Goal: Transaction & Acquisition: Purchase product/service

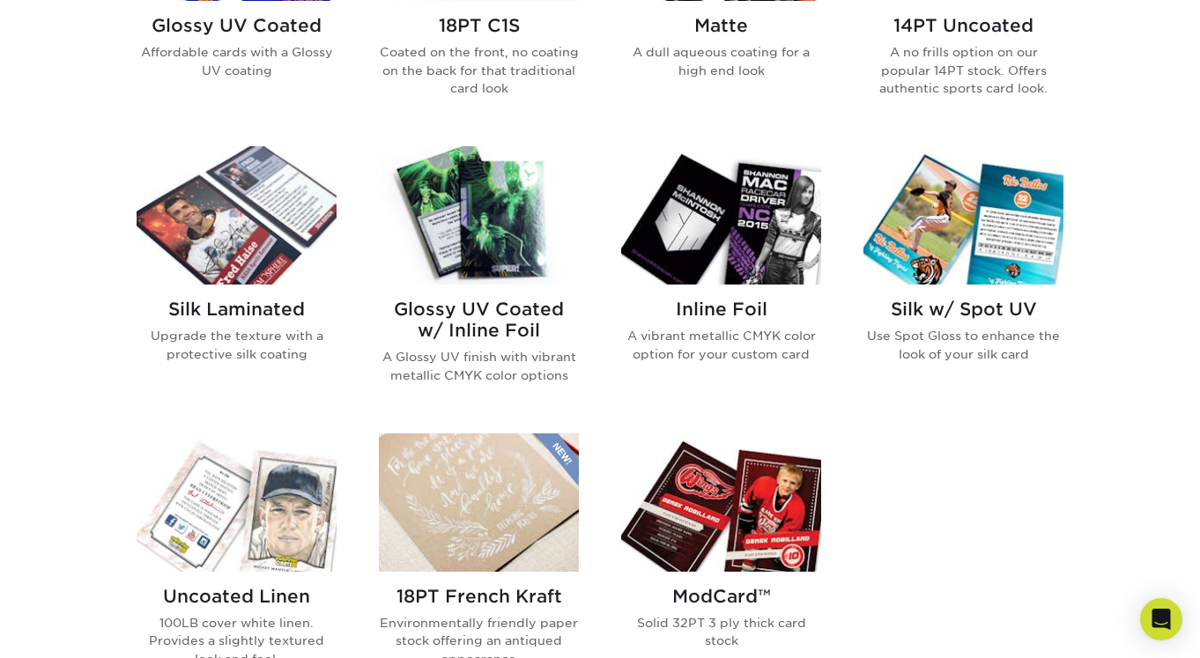
scroll to position [881, 0]
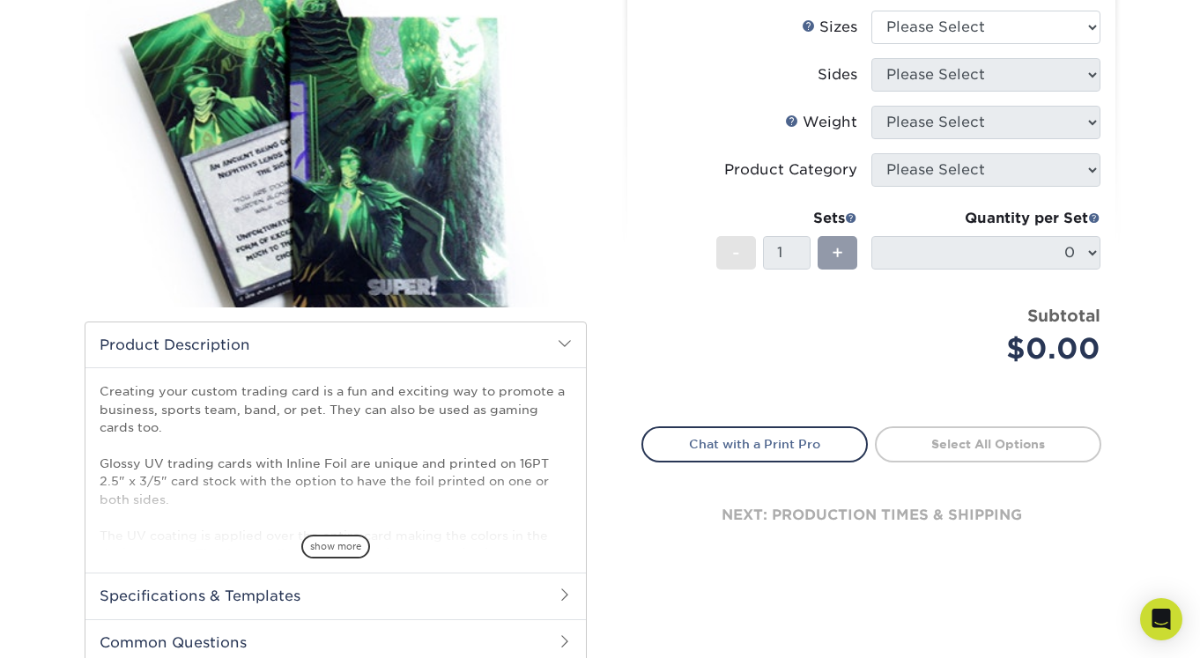
scroll to position [293, 0]
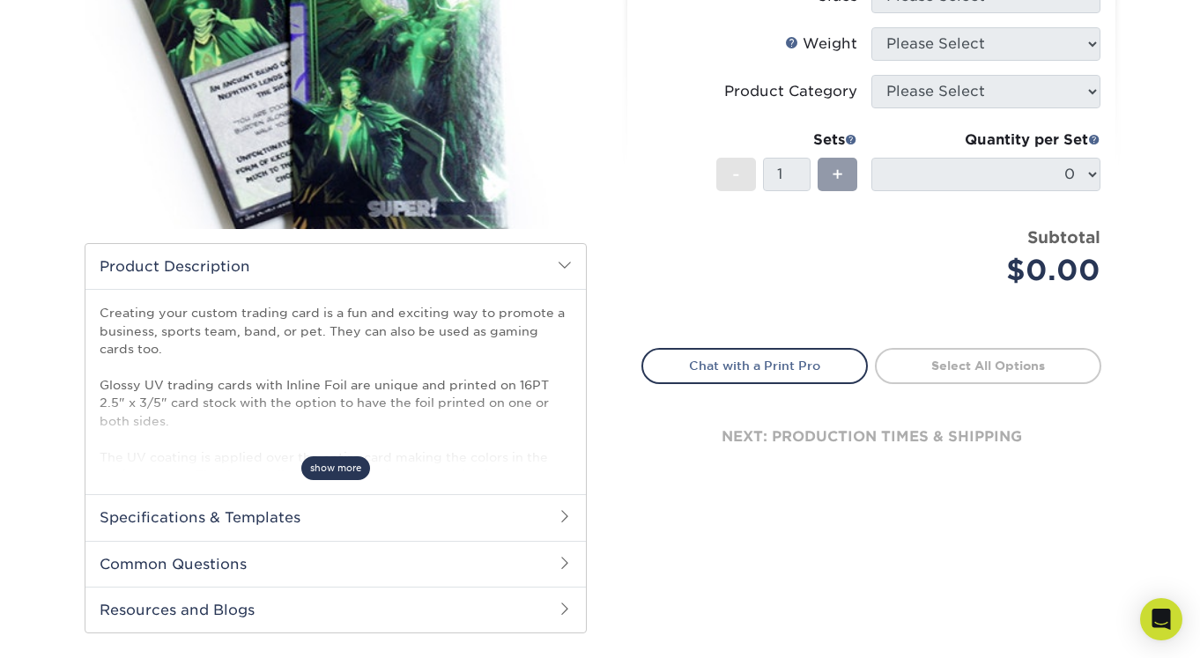
click at [342, 464] on span "show more" at bounding box center [335, 469] width 69 height 24
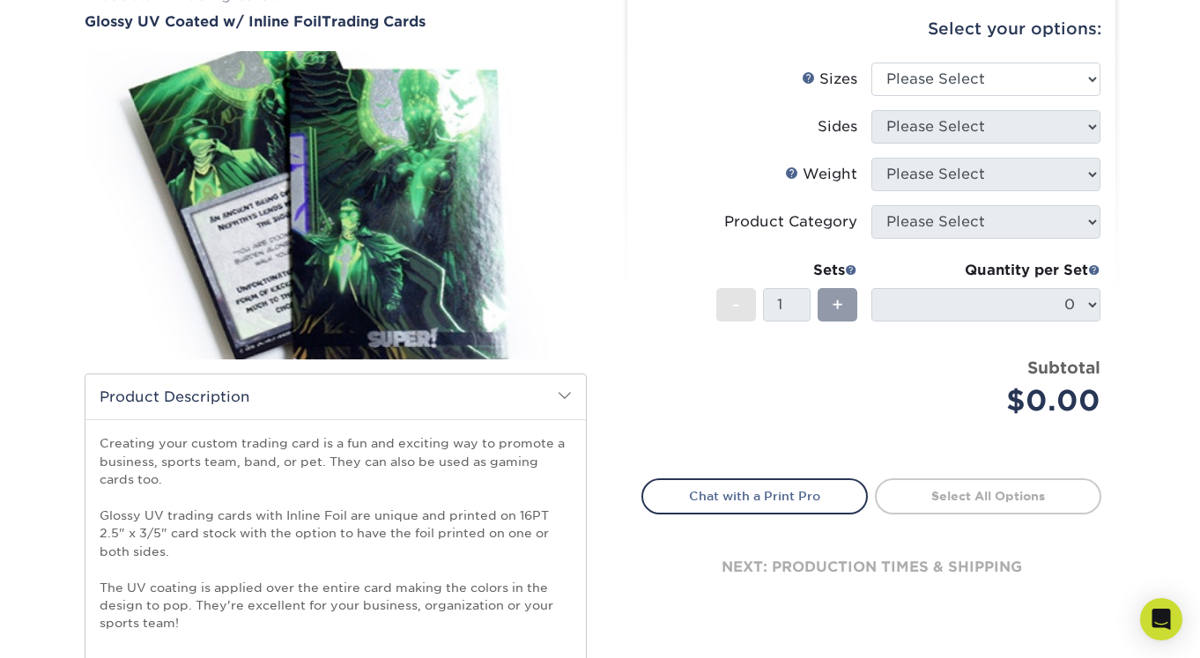
scroll to position [0, 0]
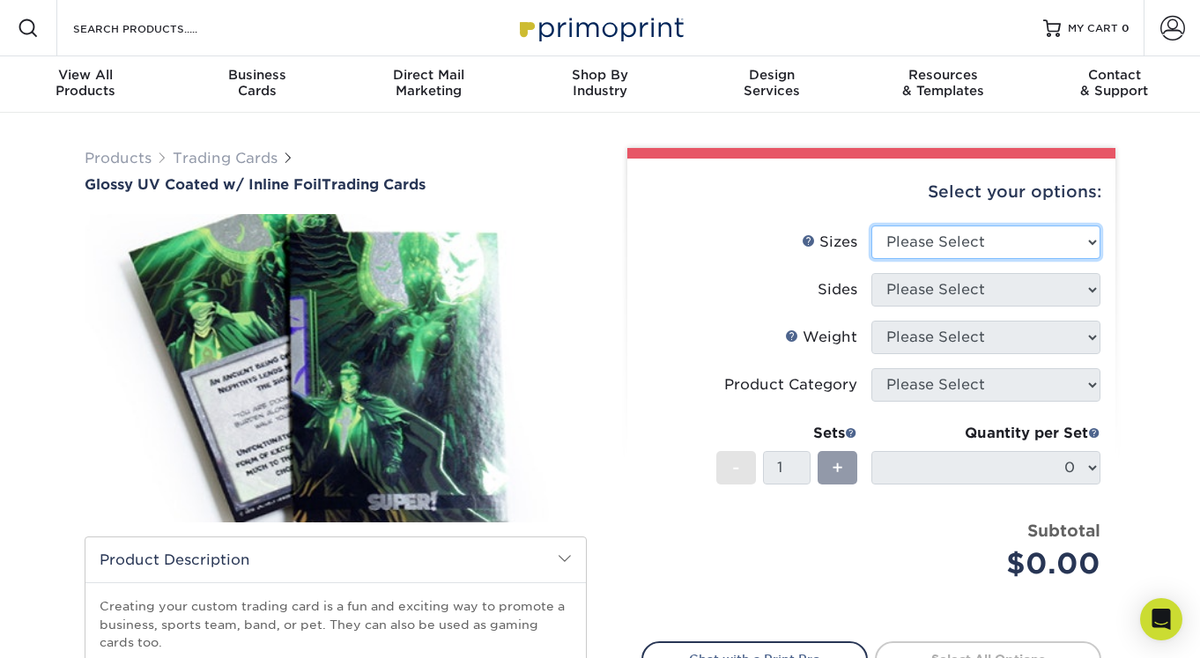
click at [1059, 244] on select "Please Select 2.5" x 3.5"" at bounding box center [986, 242] width 229 height 33
select select "2.50x3.50"
click at [872, 226] on select "Please Select 2.5" x 3.5"" at bounding box center [986, 242] width 229 height 33
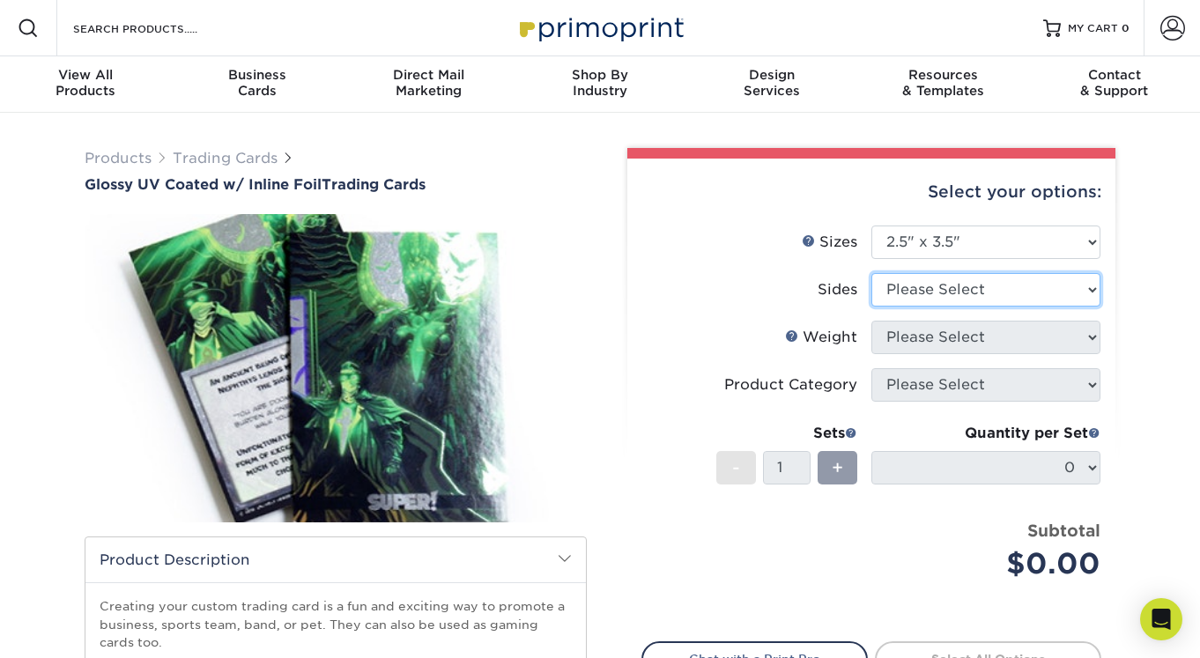
click at [958, 293] on select "Please Select Print Both Sides - Foil Back Only Print Both Sides - Foil Both Si…" at bounding box center [986, 289] width 229 height 33
select select "e9e9dfb3-fba1-4d60-972c-fd9ca5904d33"
click at [872, 273] on select "Please Select Print Both Sides - Foil Back Only Print Both Sides - Foil Both Si…" at bounding box center [986, 289] width 229 height 33
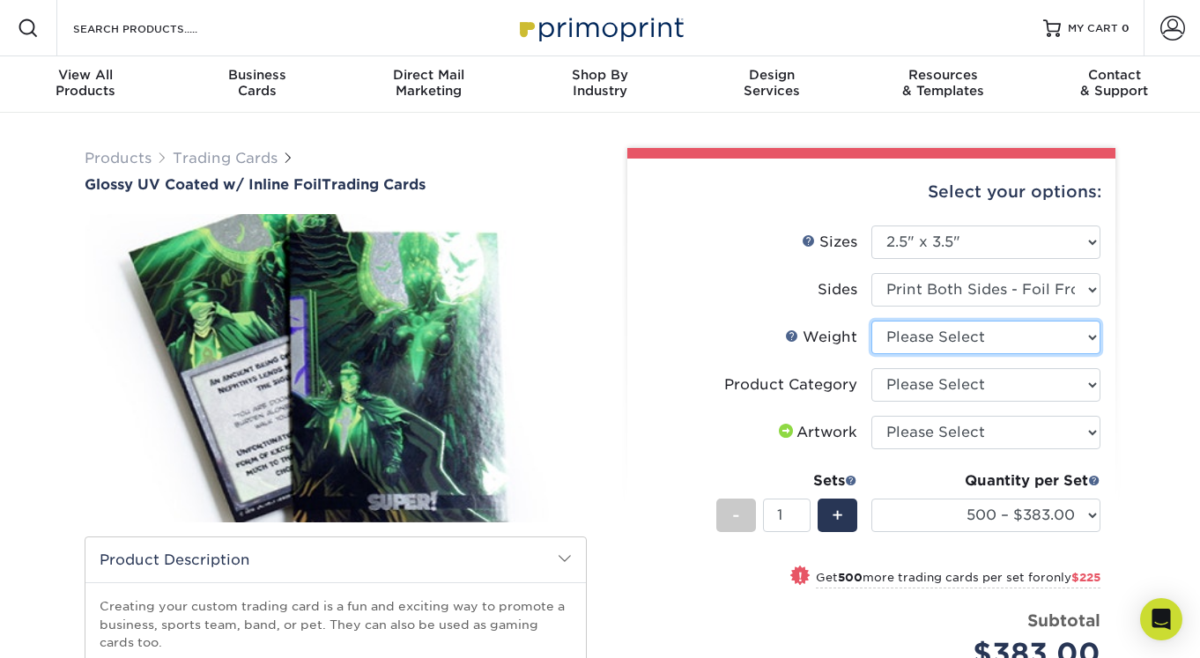
click at [973, 331] on select "Please Select 16PT" at bounding box center [986, 337] width 229 height 33
select select "16PT"
click at [872, 321] on select "Please Select 16PT" at bounding box center [986, 337] width 229 height 33
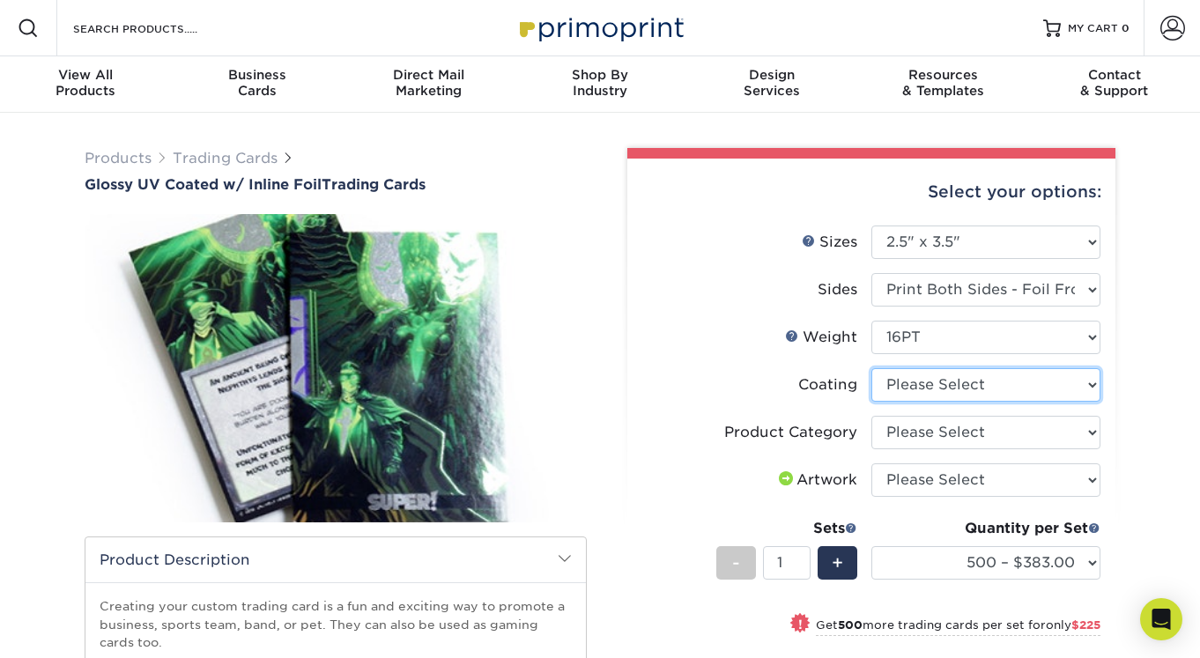
click at [980, 390] on select at bounding box center [986, 384] width 229 height 33
select select "ae367451-b2b8-45df-a344-0f05b6a12993"
click at [872, 368] on select at bounding box center [986, 384] width 229 height 33
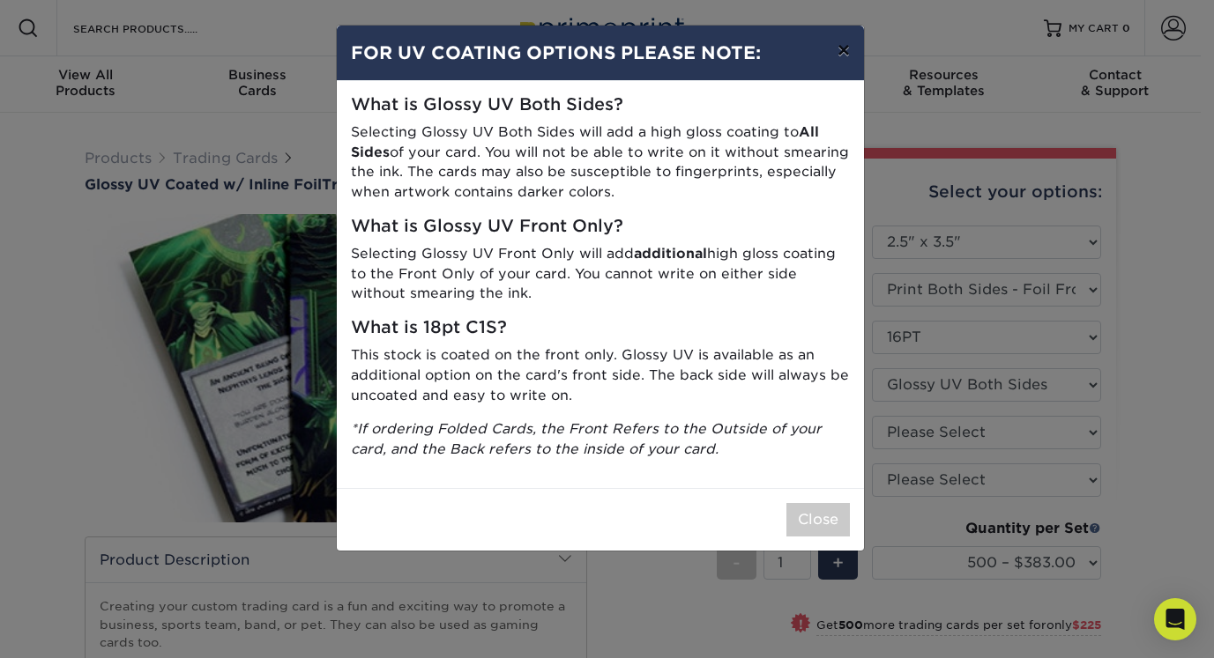
click at [851, 46] on button "×" at bounding box center [843, 50] width 41 height 49
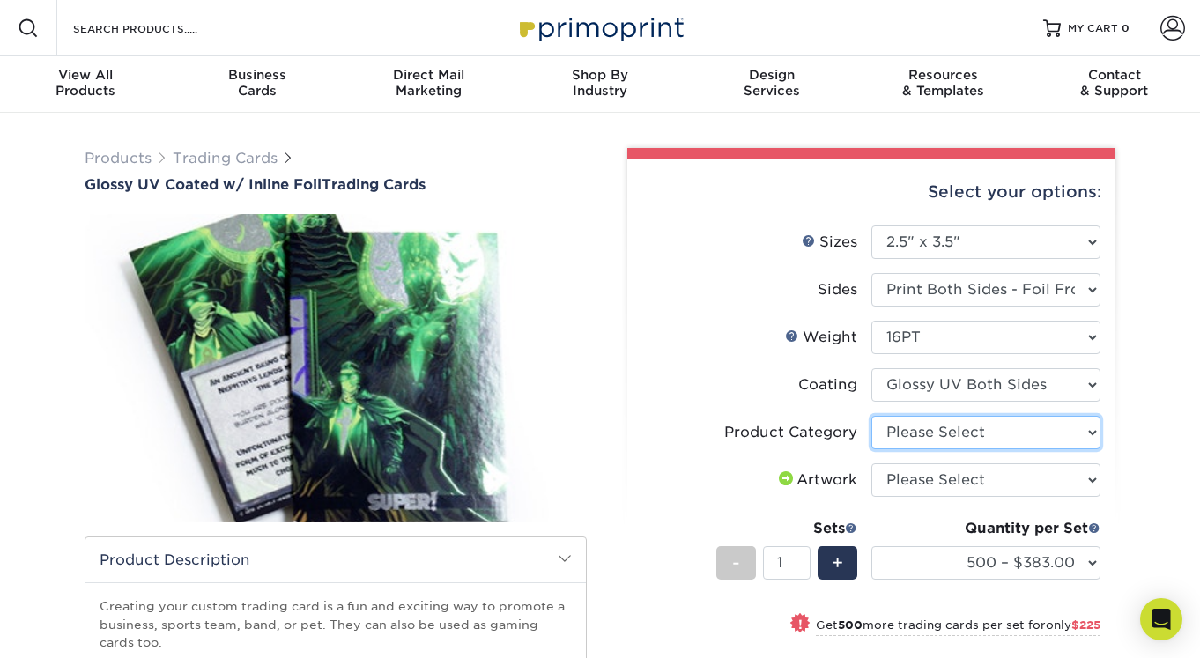
click at [1013, 426] on select "Please Select Trading Cards" at bounding box center [986, 432] width 229 height 33
select select "c2f9bce9-36c2-409d-b101-c29d9d031e18"
click at [872, 416] on select "Please Select Trading Cards" at bounding box center [986, 432] width 229 height 33
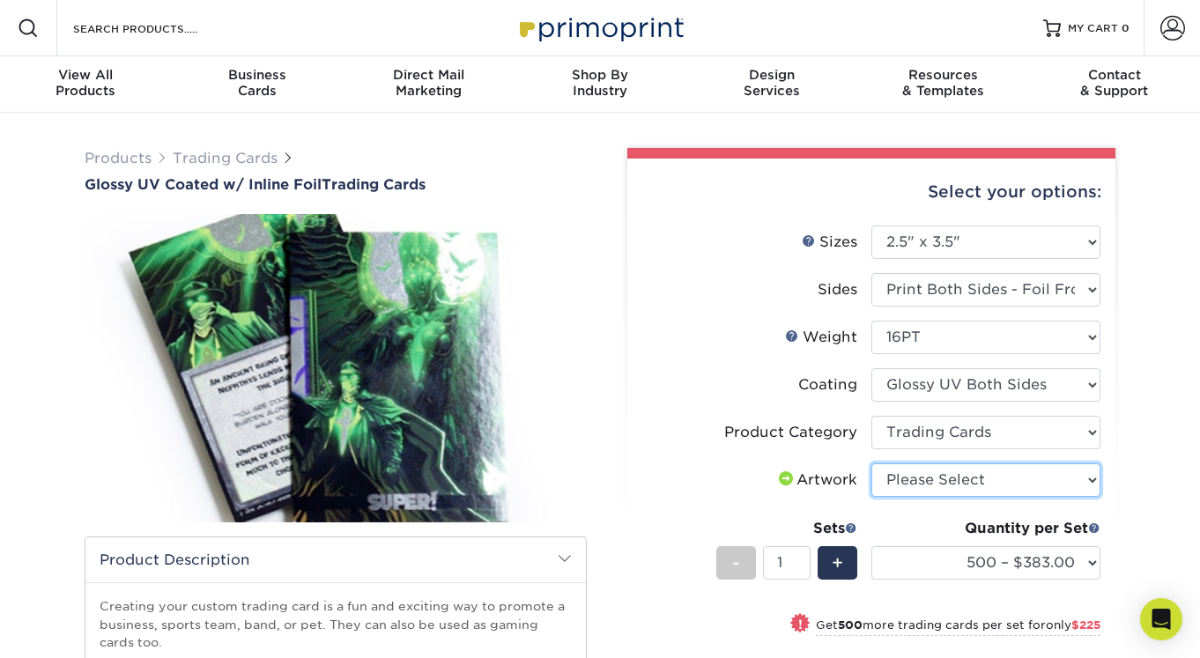
click at [981, 483] on select "Please Select I will upload files I need a design - $100" at bounding box center [986, 480] width 229 height 33
click at [759, 431] on div "Product Category" at bounding box center [790, 432] width 133 height 21
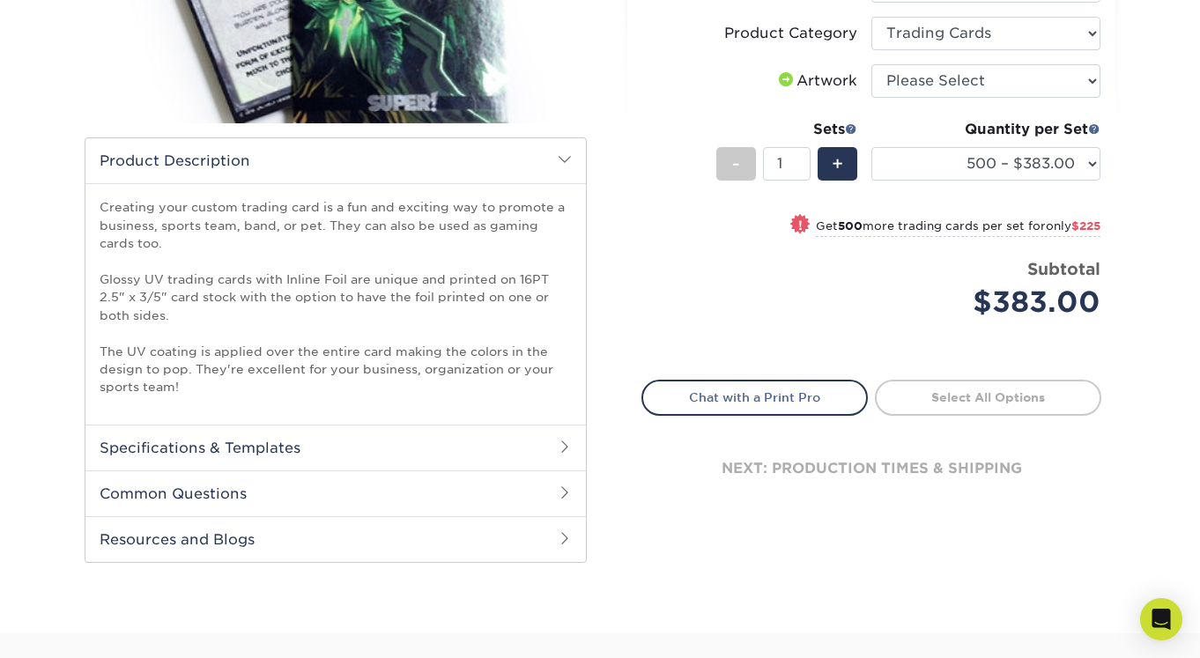
scroll to position [441, 0]
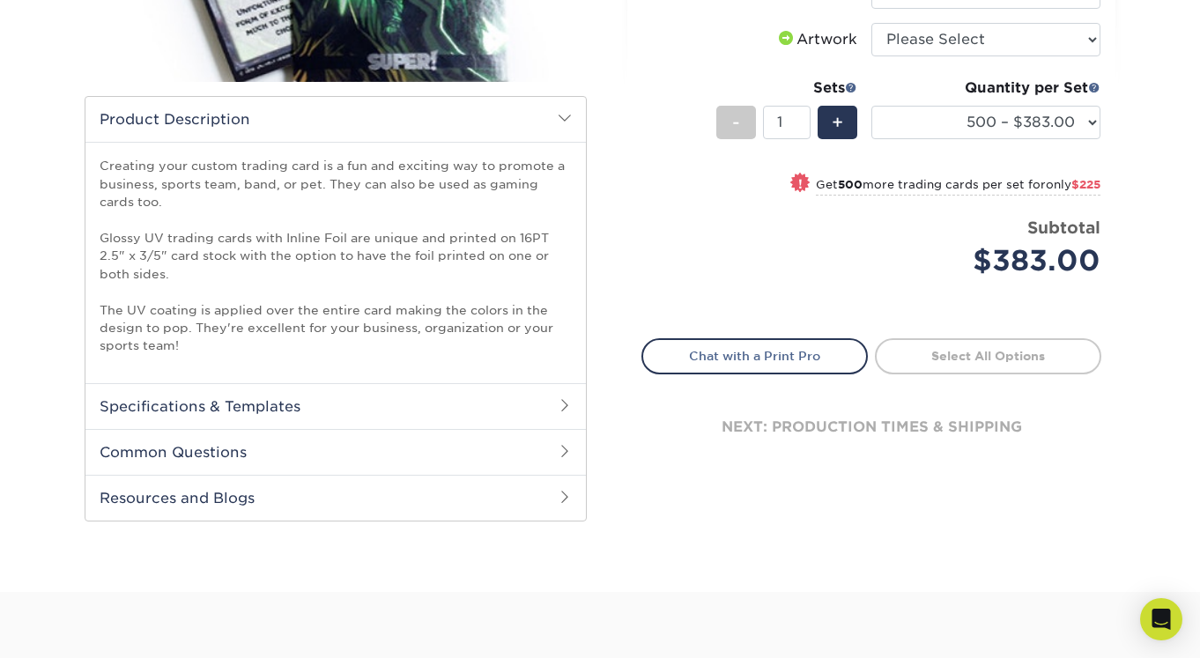
click at [475, 408] on h2 "Specifications & Templates" at bounding box center [335, 406] width 501 height 46
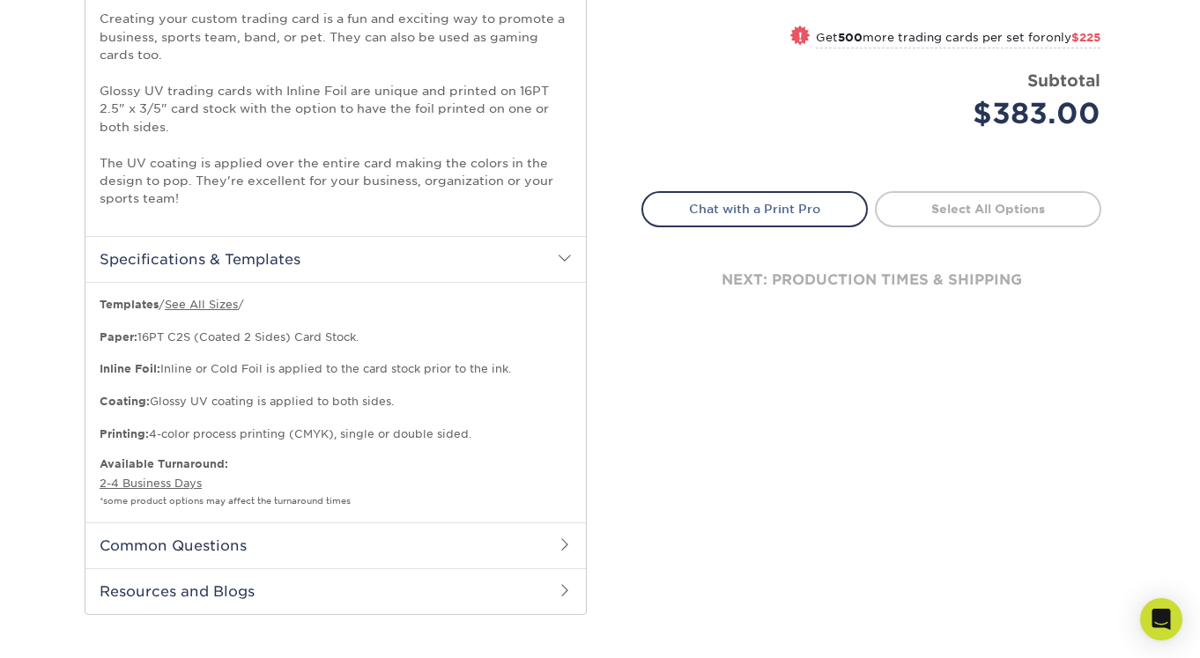
scroll to position [734, 0]
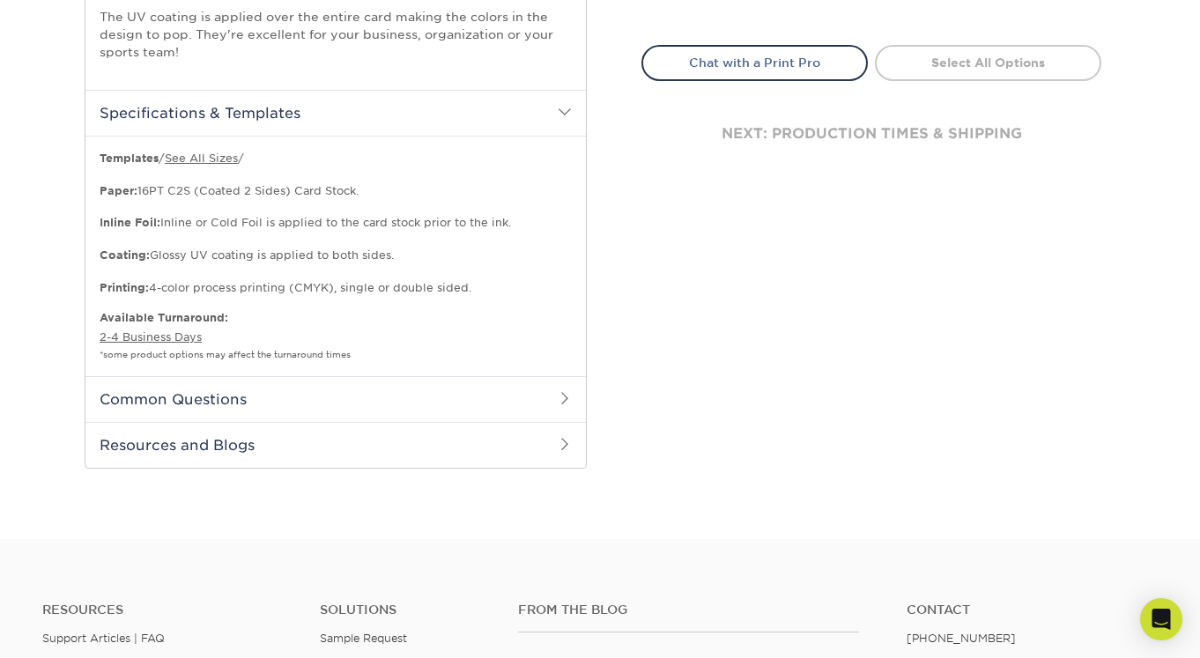
click at [400, 390] on h2 "Common Questions" at bounding box center [335, 399] width 501 height 46
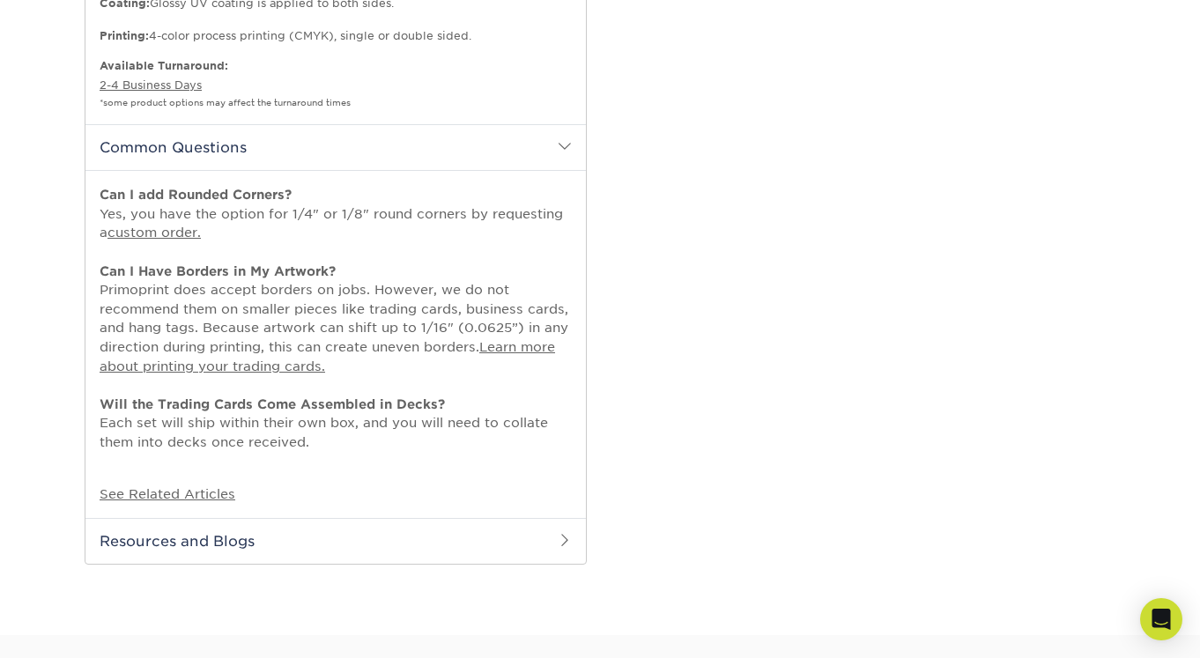
scroll to position [1028, 0]
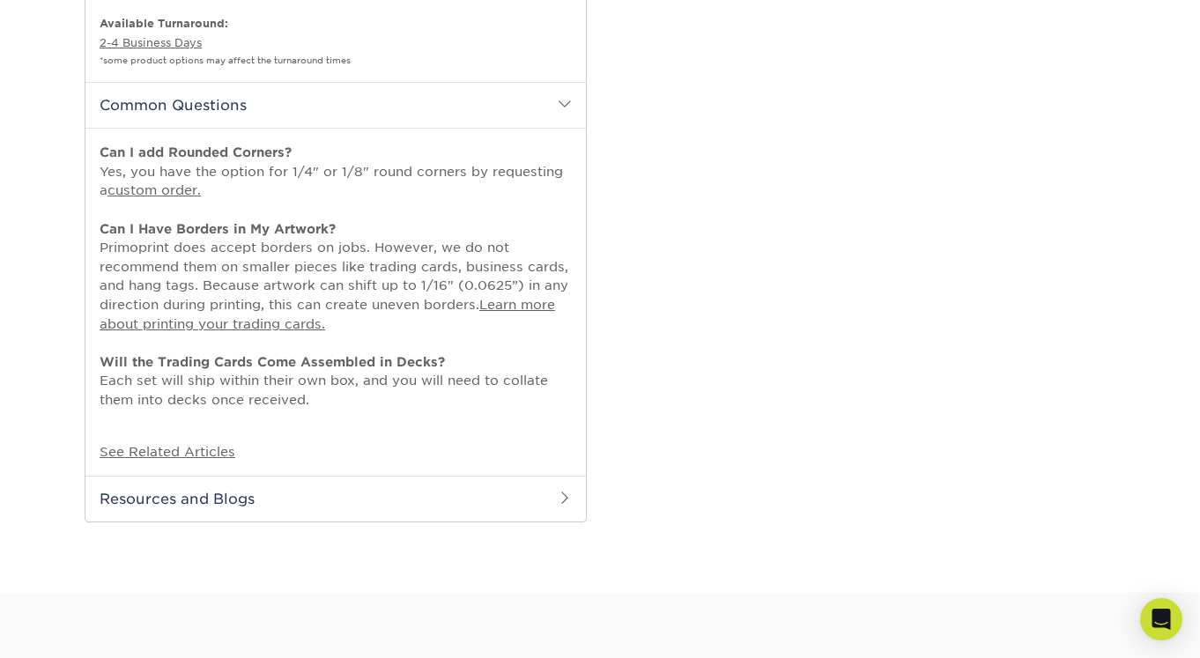
click at [282, 494] on h2 "Resources and Blogs" at bounding box center [335, 499] width 501 height 46
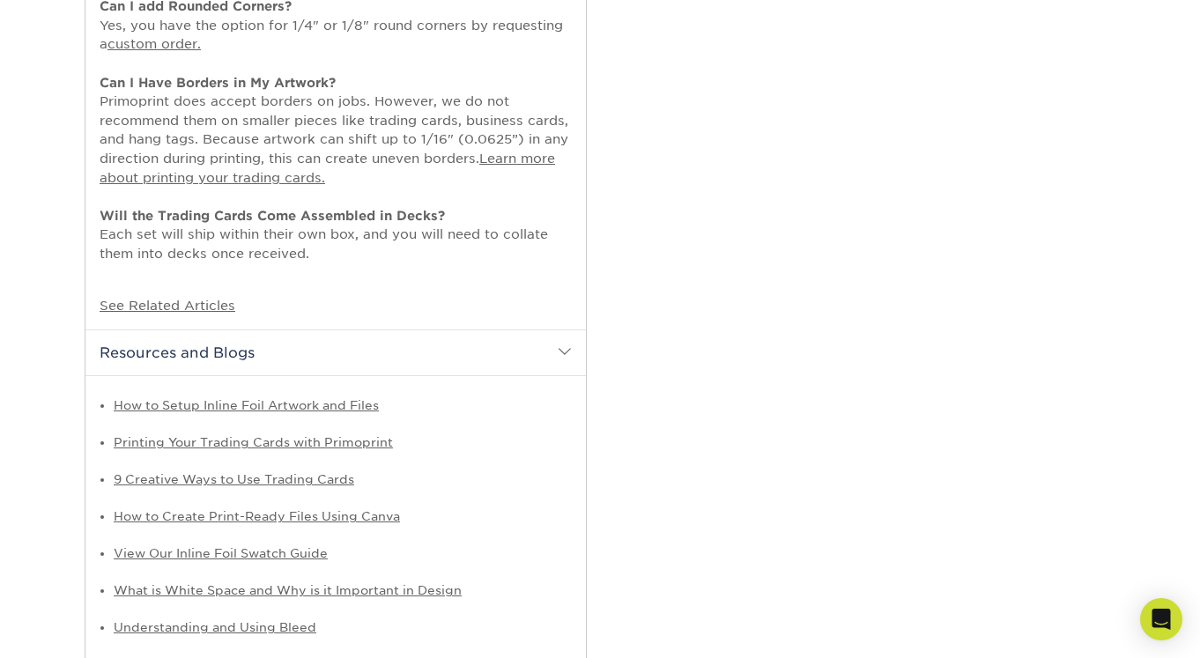
scroll to position [1322, 0]
